Goal: Check status

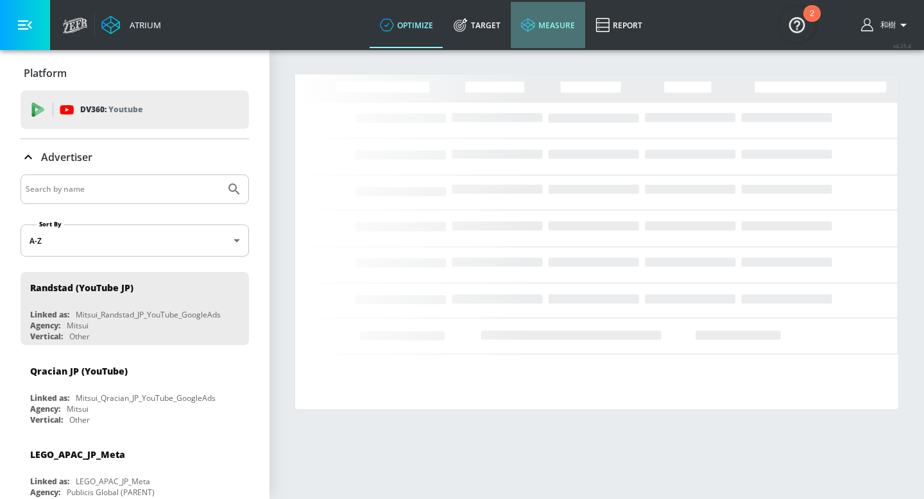
click at [538, 31] on link "measure" at bounding box center [548, 25] width 74 height 46
